Goal: Task Accomplishment & Management: Manage account settings

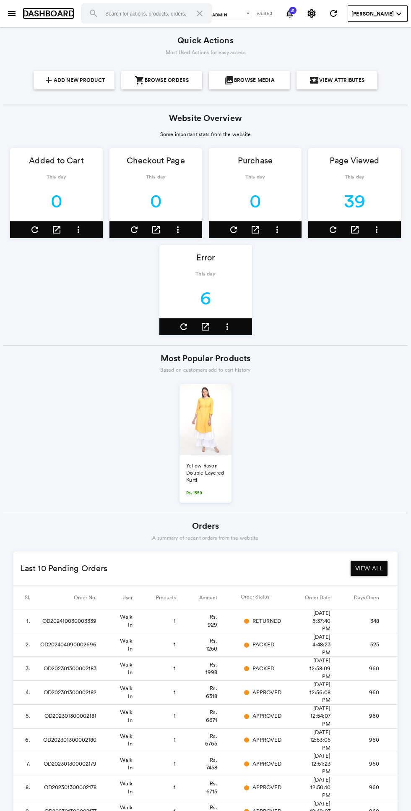
click at [23, 15] on link "DASHBOARD" at bounding box center [49, 14] width 52 height 12
click at [27, 13] on link "DASHBOARD" at bounding box center [49, 14] width 52 height 12
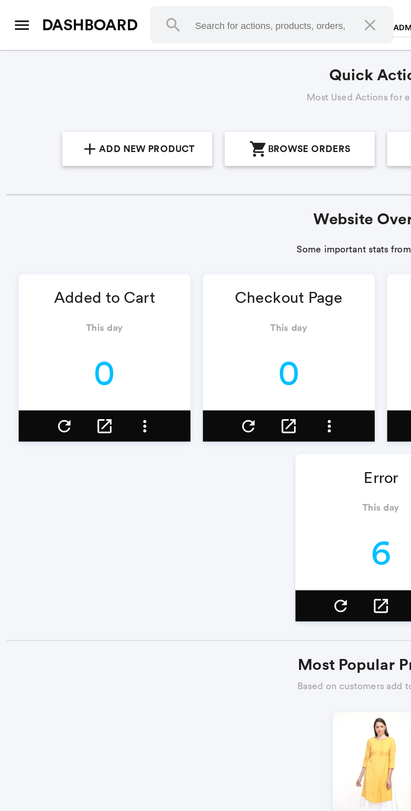
click at [14, 16] on md-icon "menu" at bounding box center [12, 13] width 10 height 10
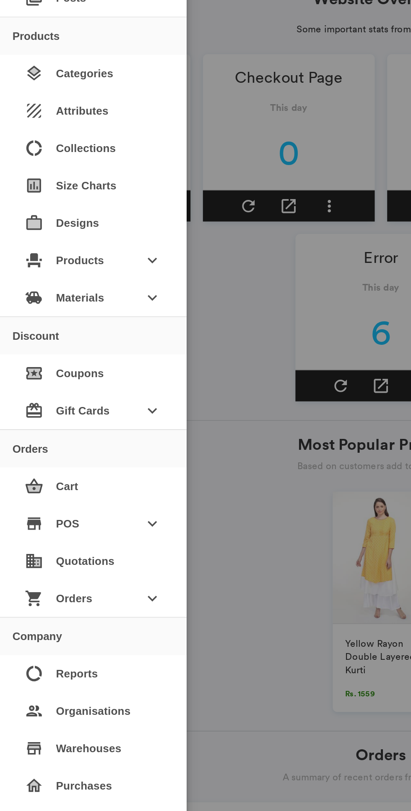
click at [71, 445] on div "shopping_cart Orders keyboard_arrow_down" at bounding box center [50, 441] width 87 height 20
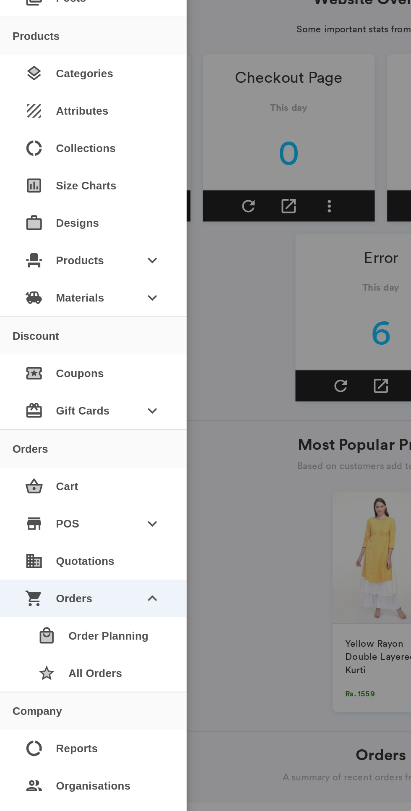
click at [72, 482] on div "star All Orders" at bounding box center [53, 481] width 81 height 20
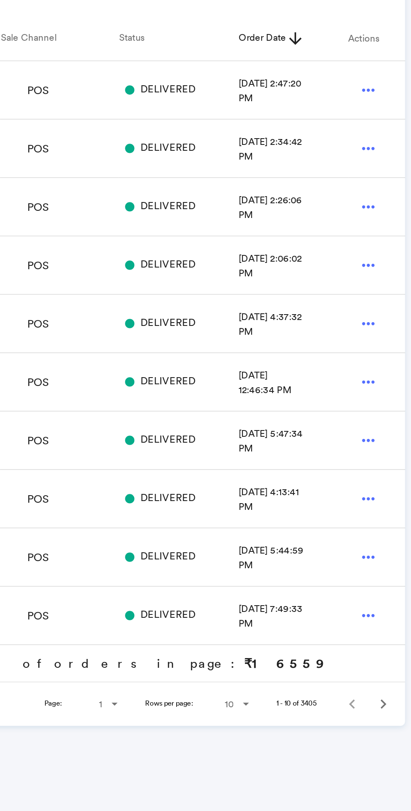
click at [395, 497] on md-icon "Next" at bounding box center [396, 498] width 10 height 10
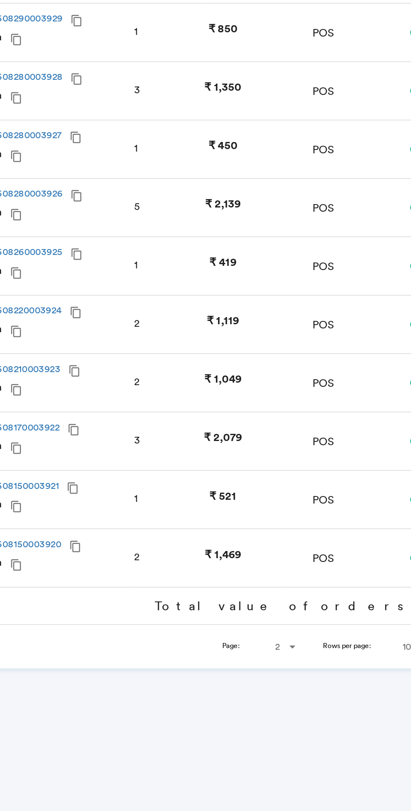
click at [173, 486] on md-table-pagination "Page: 2 1 2 3 4 5 6 7 8 9 10 Rows per page: 10 10 25 50 100 11 - 20 of 3405" at bounding box center [205, 498] width 405 height 24
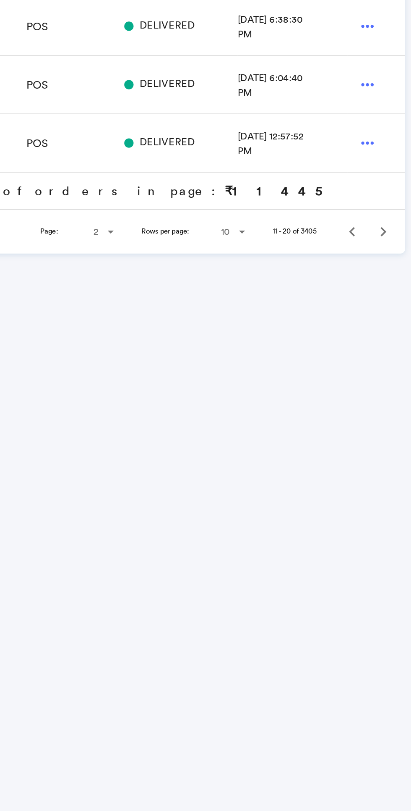
click at [381, 495] on md-icon "Previous" at bounding box center [379, 498] width 10 height 10
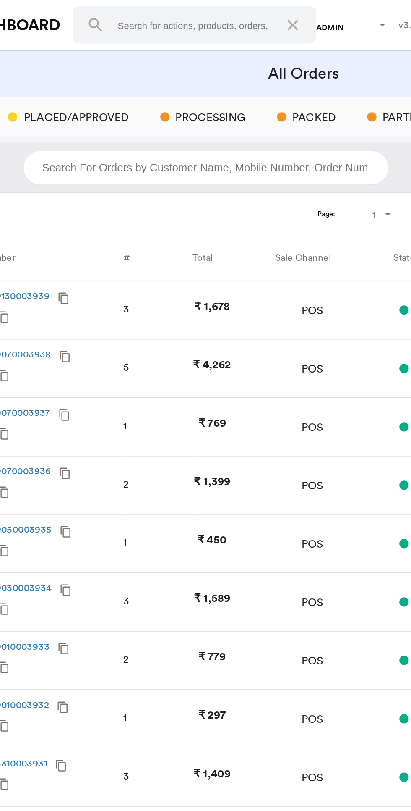
scroll to position [0, 56]
